Goal: Transaction & Acquisition: Purchase product/service

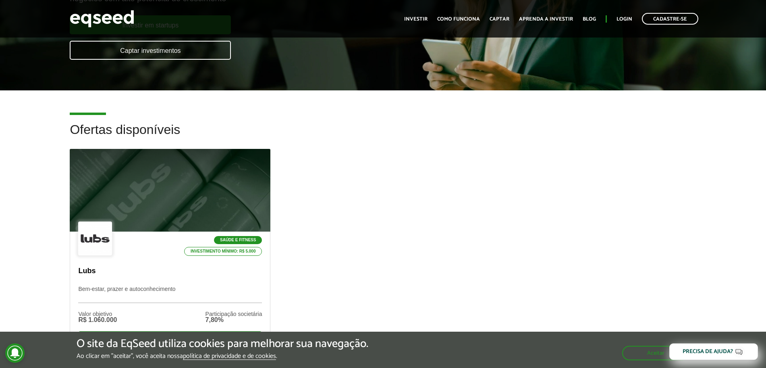
scroll to position [363, 0]
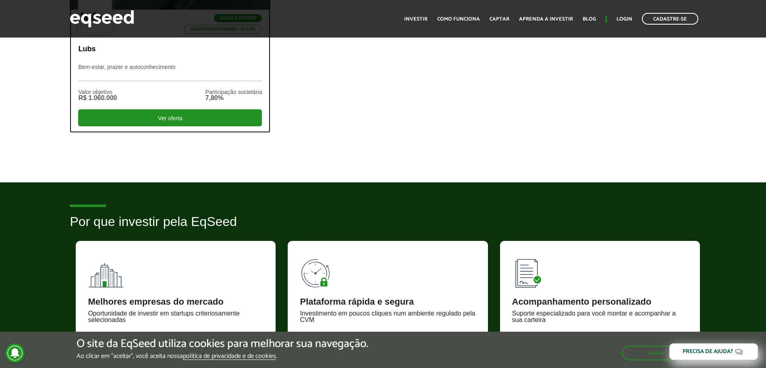
click at [87, 52] on p "Lubs" at bounding box center [170, 49] width 184 height 9
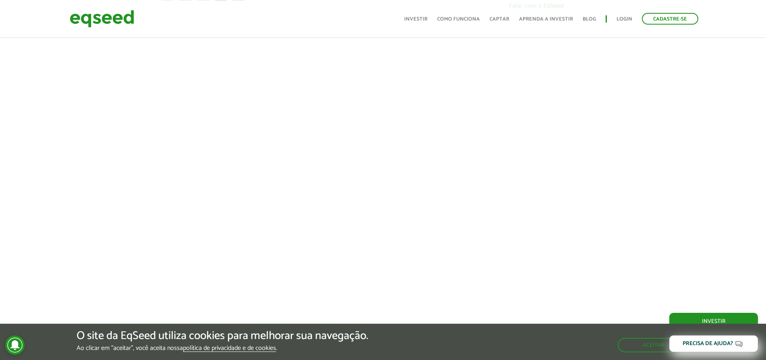
scroll to position [589, 0]
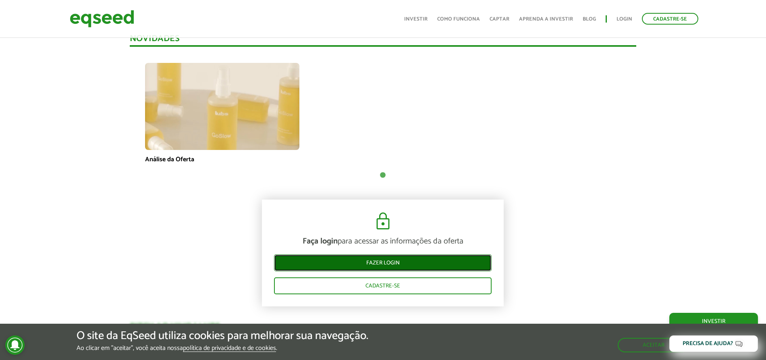
click at [430, 267] on link "Fazer login" at bounding box center [383, 262] width 218 height 17
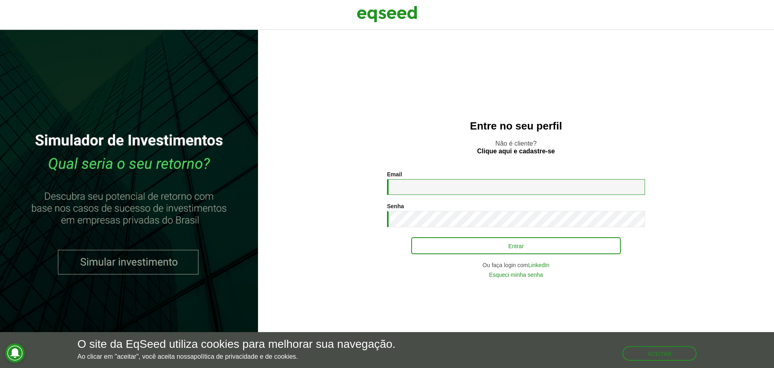
type input "**********"
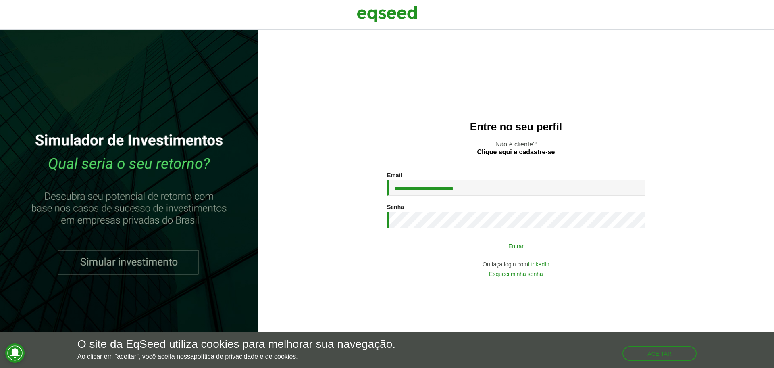
click at [525, 247] on button "Entrar" at bounding box center [516, 245] width 210 height 15
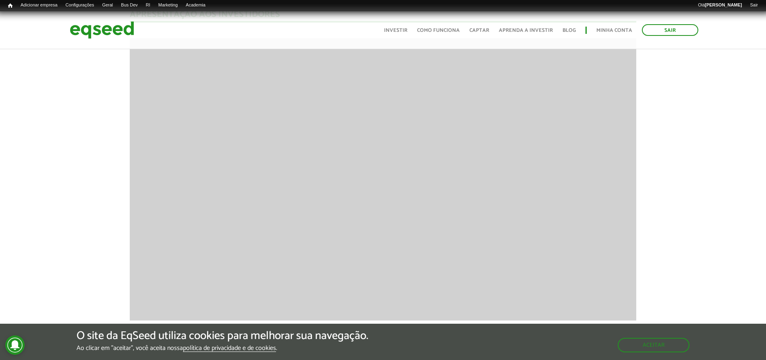
scroll to position [1135, 0]
